Goal: Find contact information: Find contact information

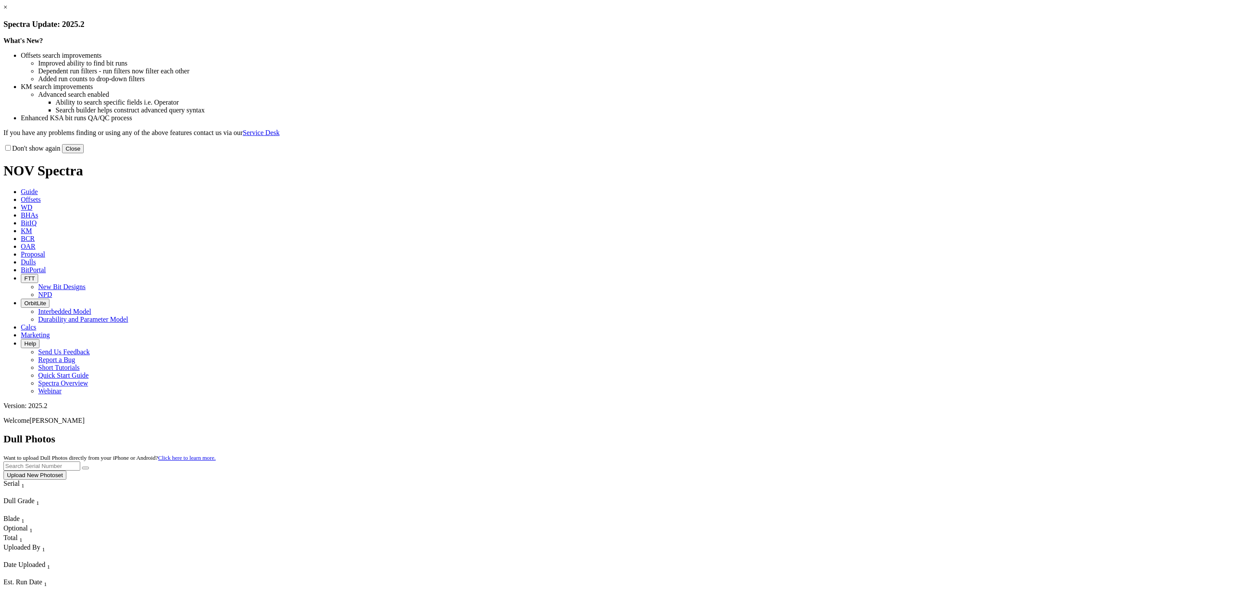
click at [84, 153] on button "Close" at bounding box center [73, 148] width 22 height 9
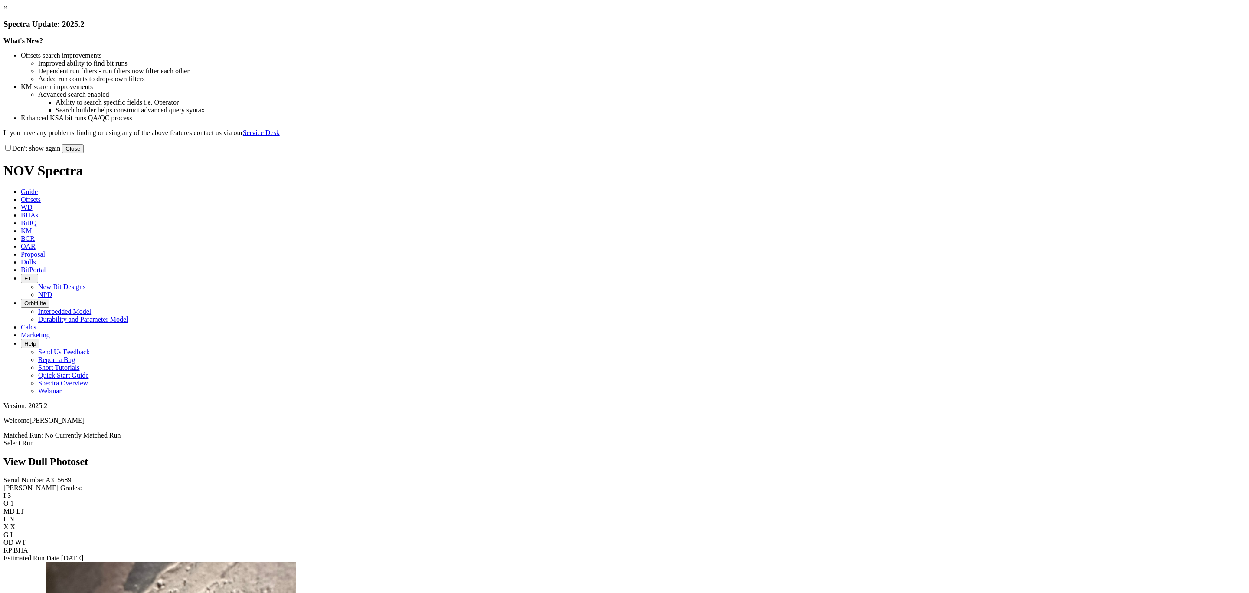
click at [84, 153] on button "Close" at bounding box center [73, 148] width 22 height 9
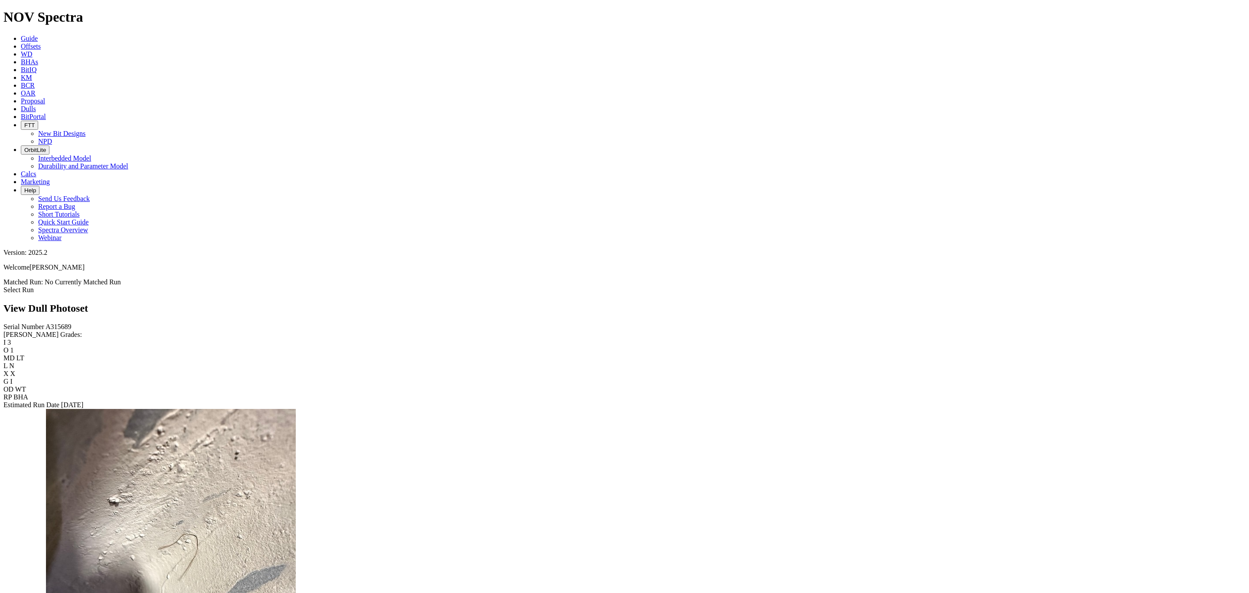
scroll to position [651, 0]
